Goal: Transaction & Acquisition: Purchase product/service

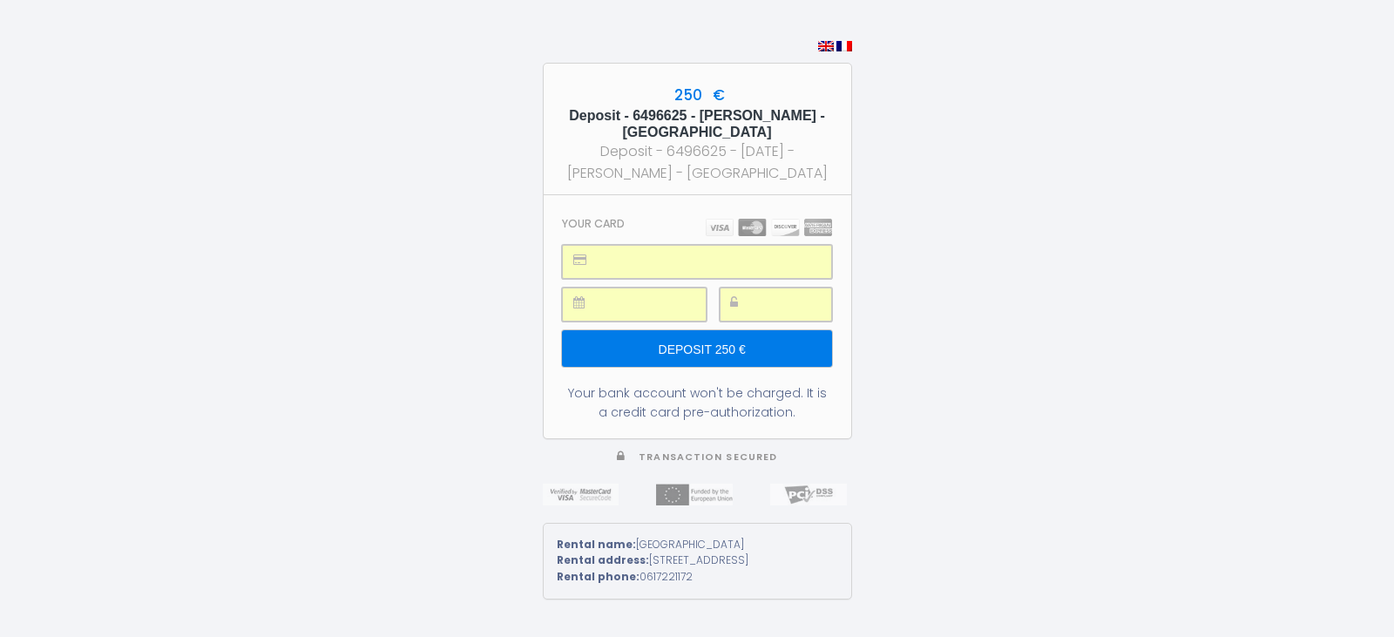
click at [712, 337] on input "Deposit 250 €" at bounding box center [696, 348] width 269 height 37
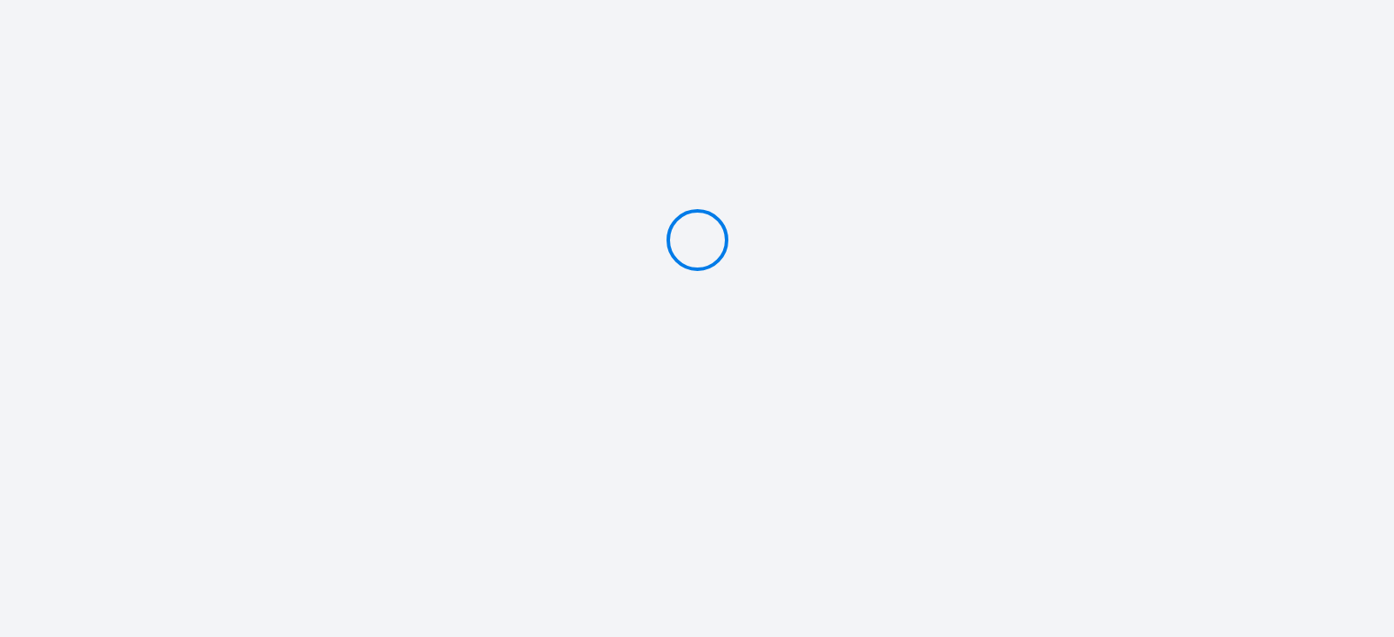
type input "Deposit 250 €"
select select "11:00"
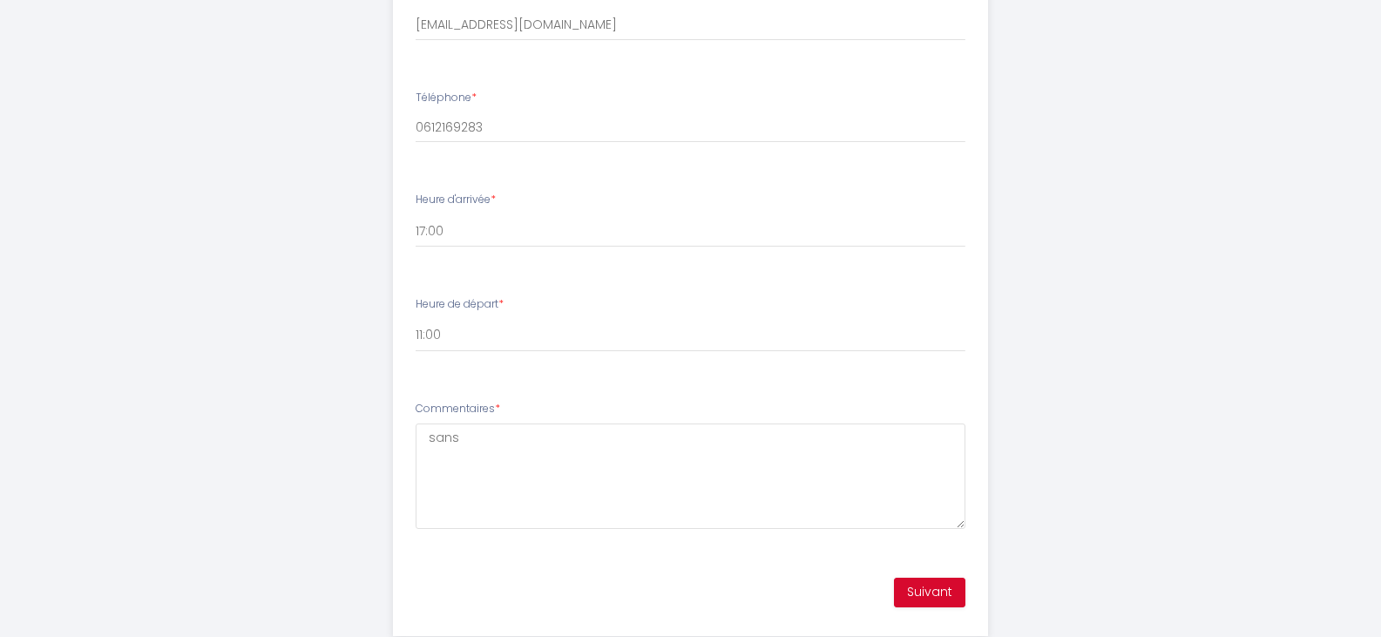
scroll to position [827, 0]
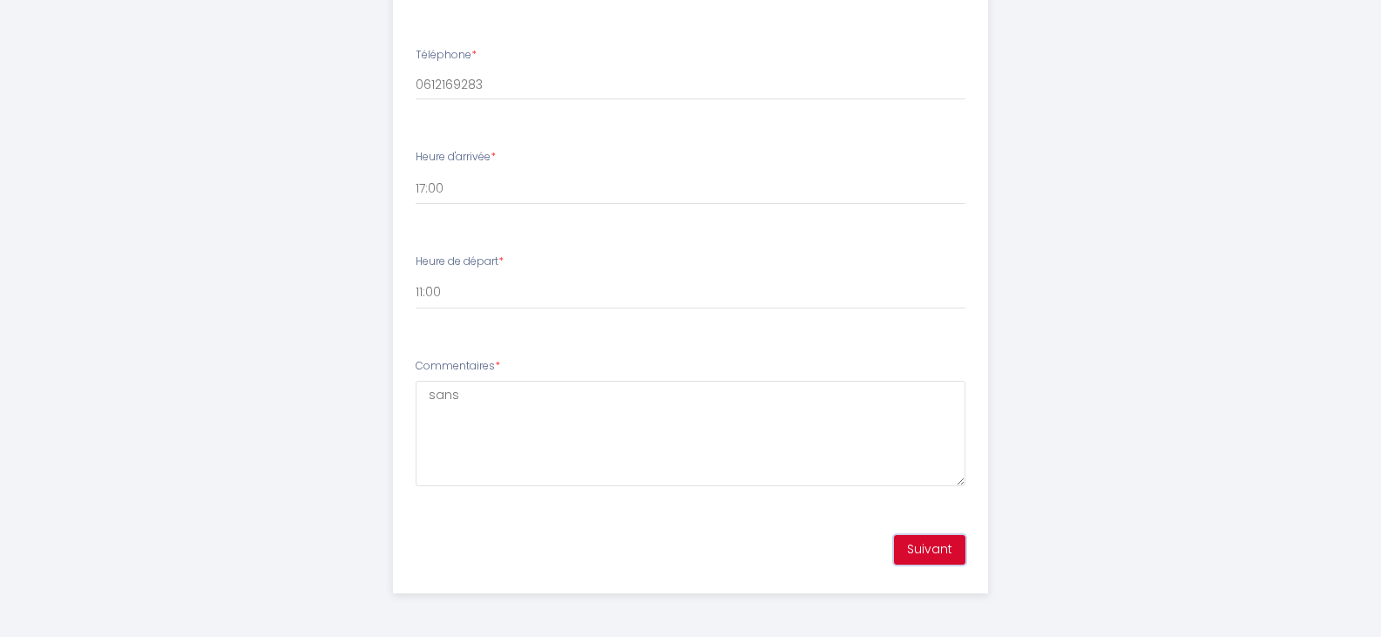
click at [930, 539] on button "Suivant" at bounding box center [929, 550] width 71 height 30
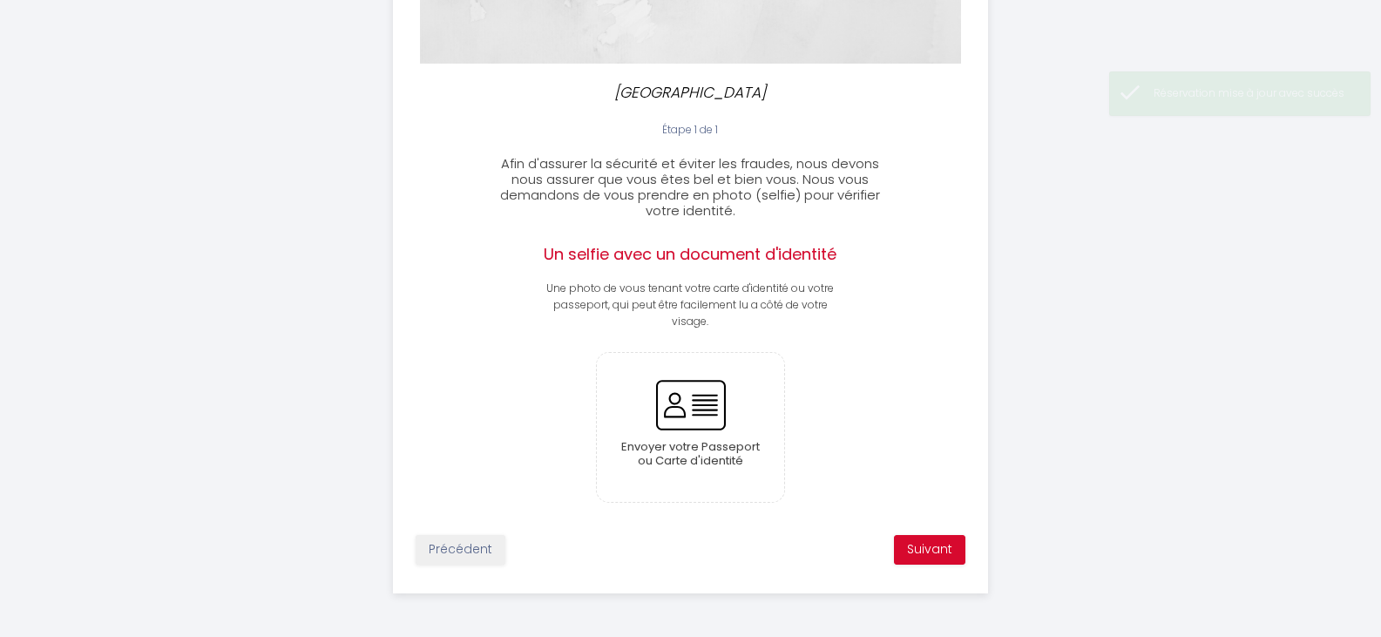
scroll to position [350, 0]
